Goal: Information Seeking & Learning: Learn about a topic

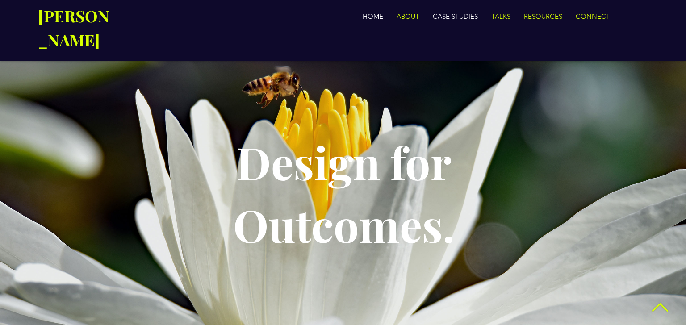
click at [463, 17] on p "CASE STUDIES" at bounding box center [456, 17] width 54 height 18
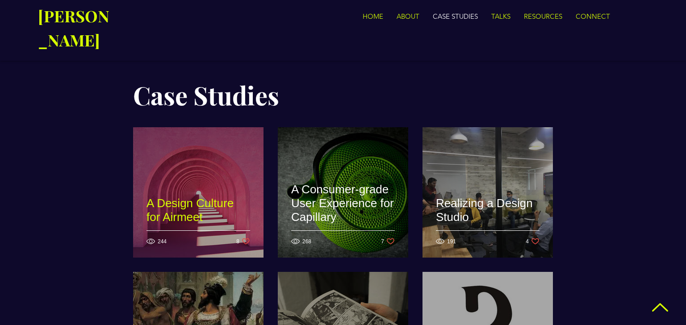
click at [234, 197] on h2 "A Design Culture for Airmeet" at bounding box center [199, 211] width 104 height 28
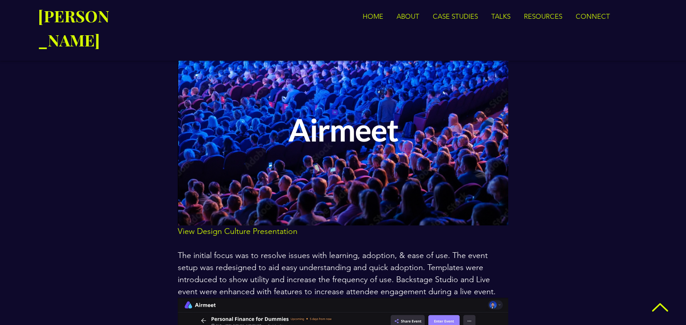
scroll to position [580, 0]
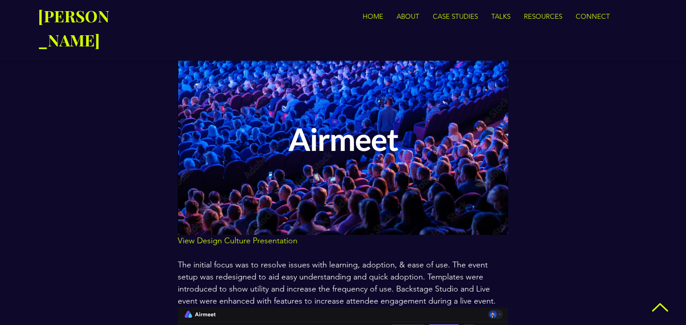
click at [258, 236] on span "View Design Culture Presentation" at bounding box center [238, 241] width 120 height 10
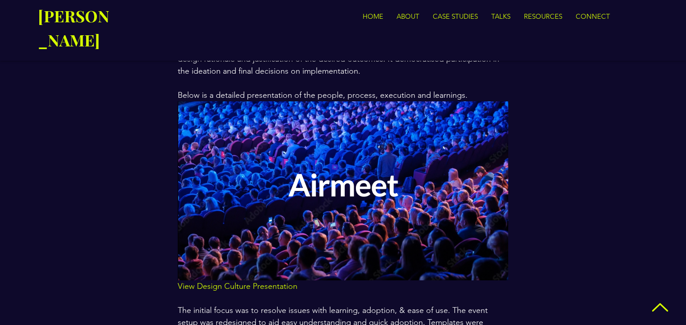
scroll to position [511, 0]
